Goal: Navigation & Orientation: Find specific page/section

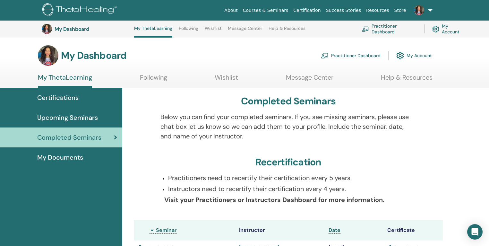
scroll to position [153, 0]
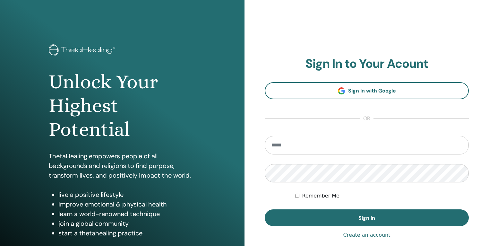
type input "**********"
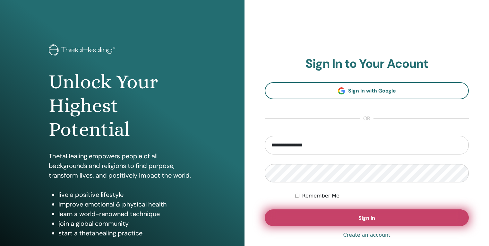
click at [348, 215] on button "Sign In" at bounding box center [367, 217] width 204 height 17
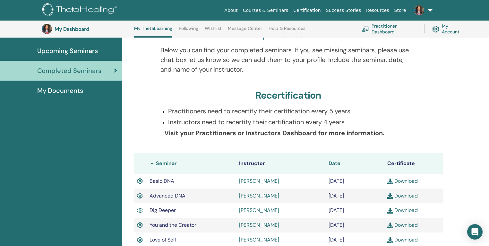
scroll to position [22, 0]
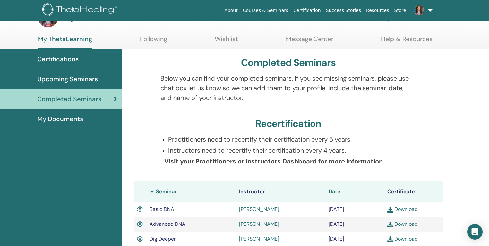
click at [66, 60] on span "Certifications" at bounding box center [57, 59] width 41 height 10
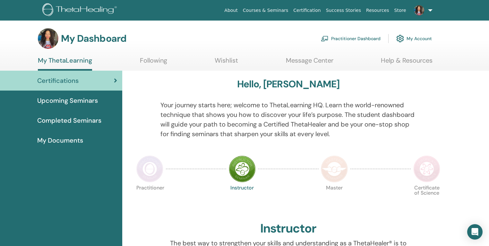
click at [430, 12] on link at bounding box center [422, 10] width 26 height 21
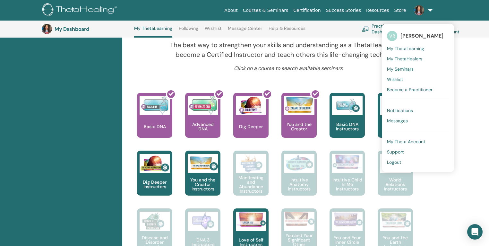
scroll to position [168, 0]
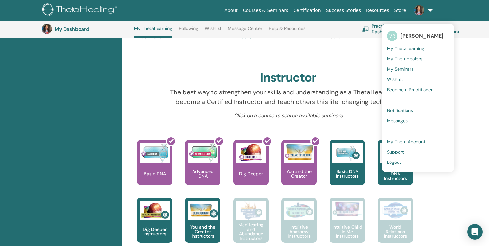
click at [68, 10] on img at bounding box center [80, 10] width 77 height 14
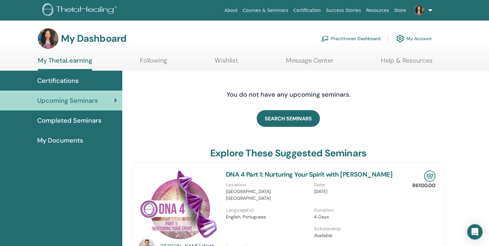
click at [82, 121] on span "Completed Seminars" at bounding box center [69, 121] width 64 height 10
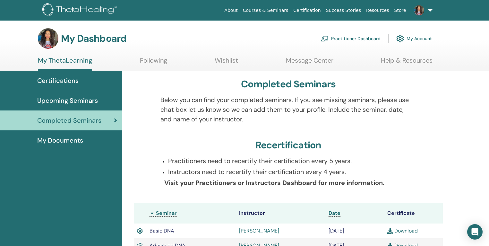
click at [71, 100] on span "Upcoming Seminars" at bounding box center [67, 101] width 61 height 10
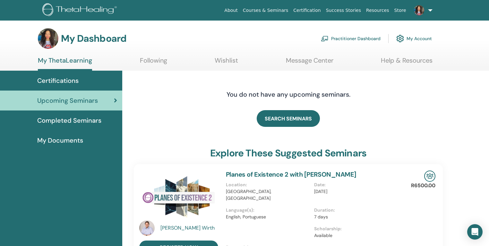
click at [152, 61] on link "Following" at bounding box center [153, 62] width 27 height 13
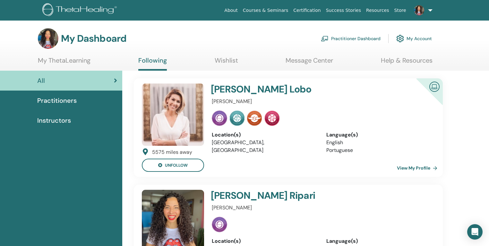
scroll to position [99, 0]
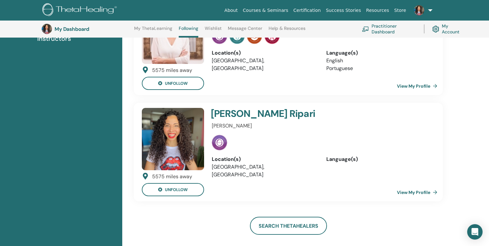
click at [416, 192] on link "View My Profile" at bounding box center [418, 192] width 43 height 13
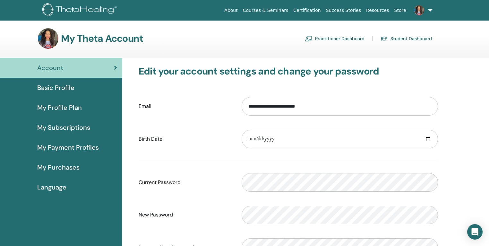
click at [100, 10] on img at bounding box center [80, 10] width 77 height 14
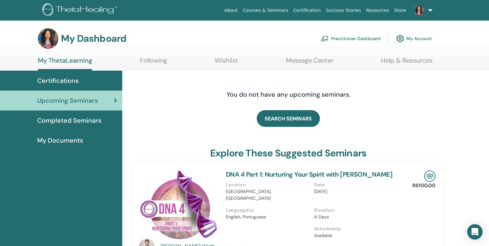
click at [97, 121] on span "Completed Seminars" at bounding box center [69, 121] width 64 height 10
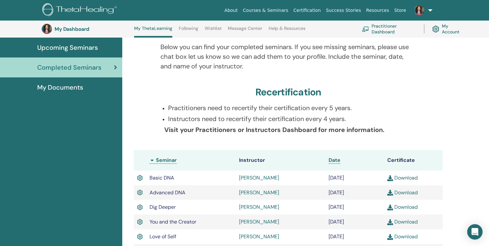
scroll to position [127, 0]
